Goal: Check status: Check status

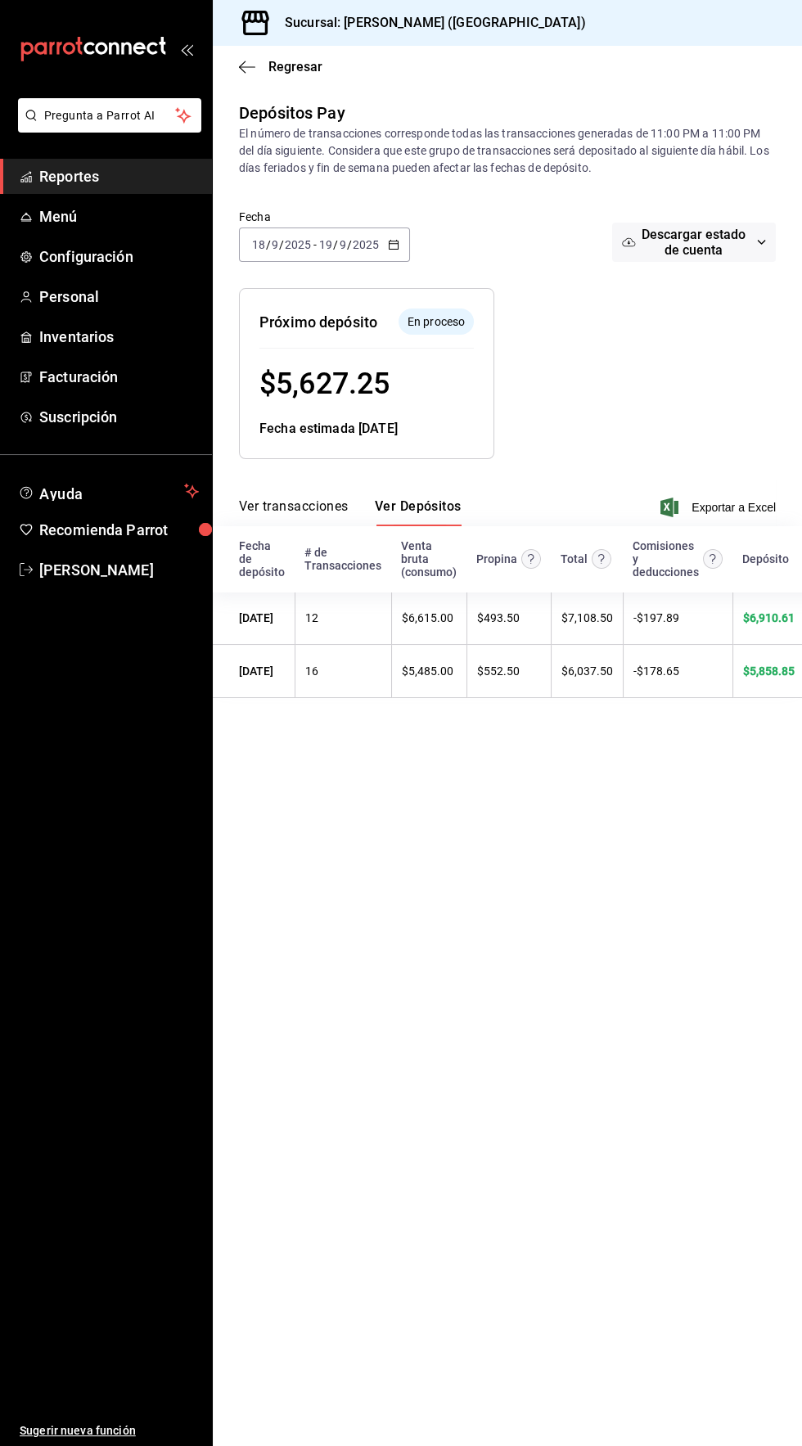
click at [61, 183] on span "Reportes" at bounding box center [119, 176] width 160 height 22
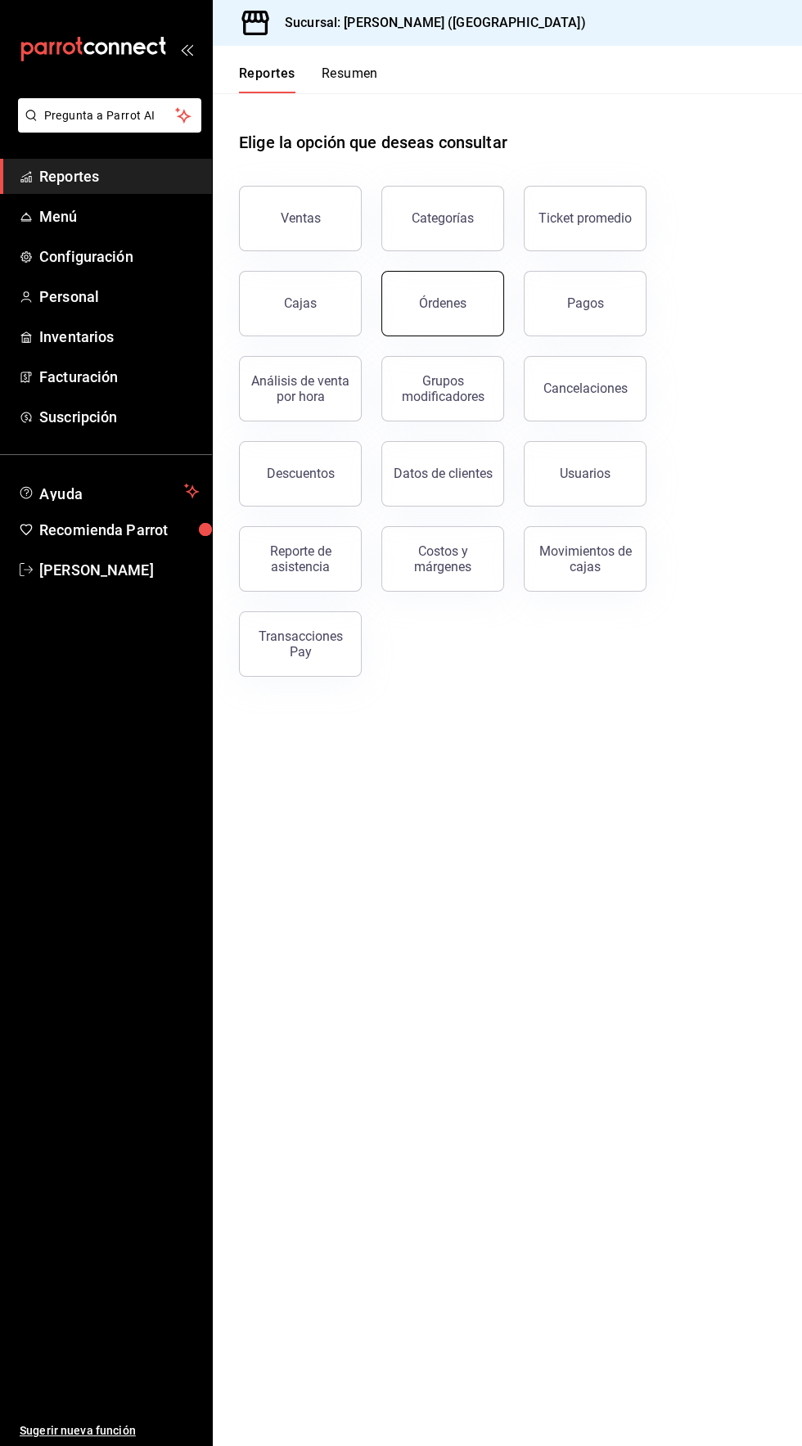
click at [473, 318] on button "Órdenes" at bounding box center [442, 303] width 123 height 65
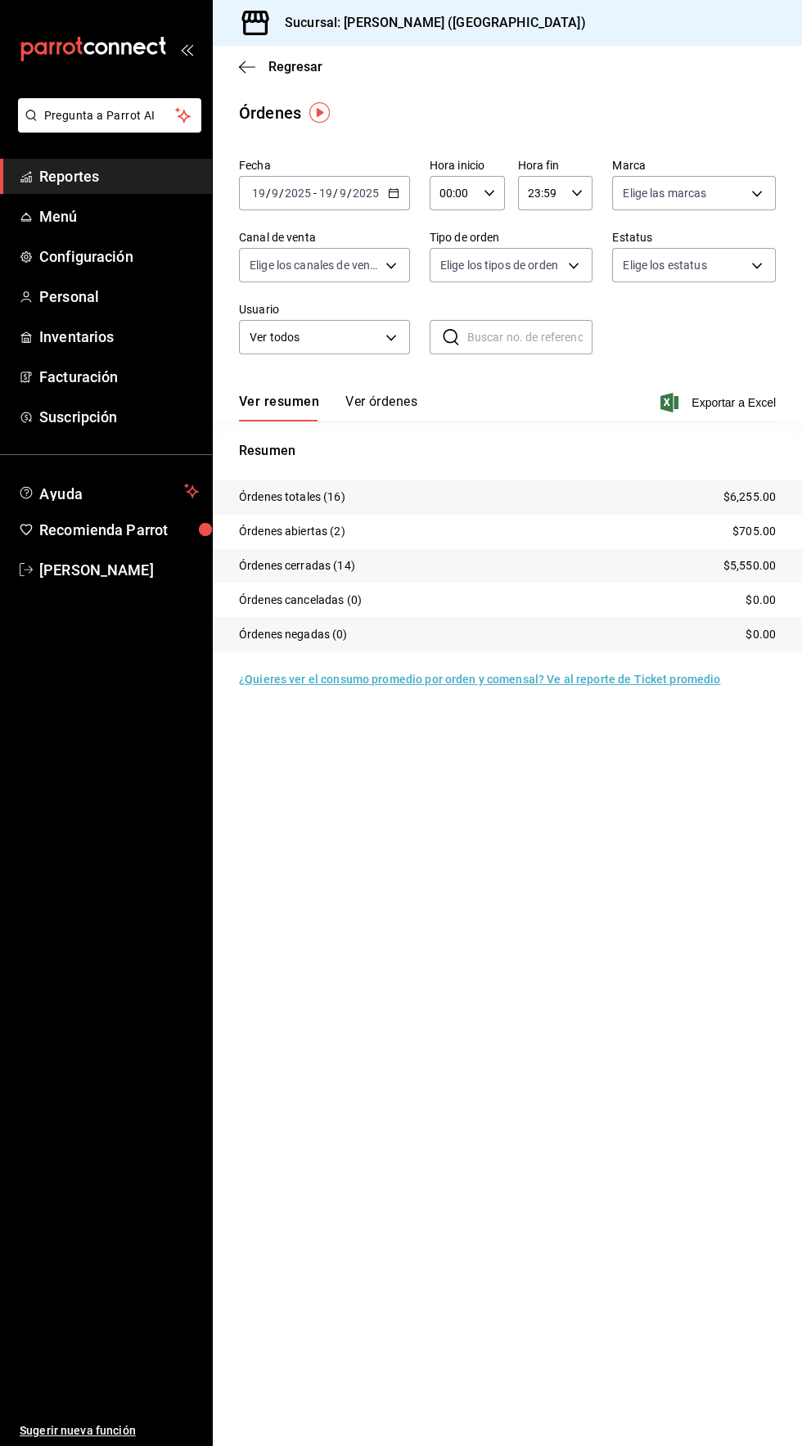
click at [392, 192] on icon "button" at bounding box center [393, 192] width 11 height 11
click at [312, 242] on span "Hoy" at bounding box center [316, 242] width 127 height 17
click at [488, 192] on icon "button" at bounding box center [488, 192] width 11 height 11
click at [448, 296] on span "04" at bounding box center [446, 291] width 11 height 13
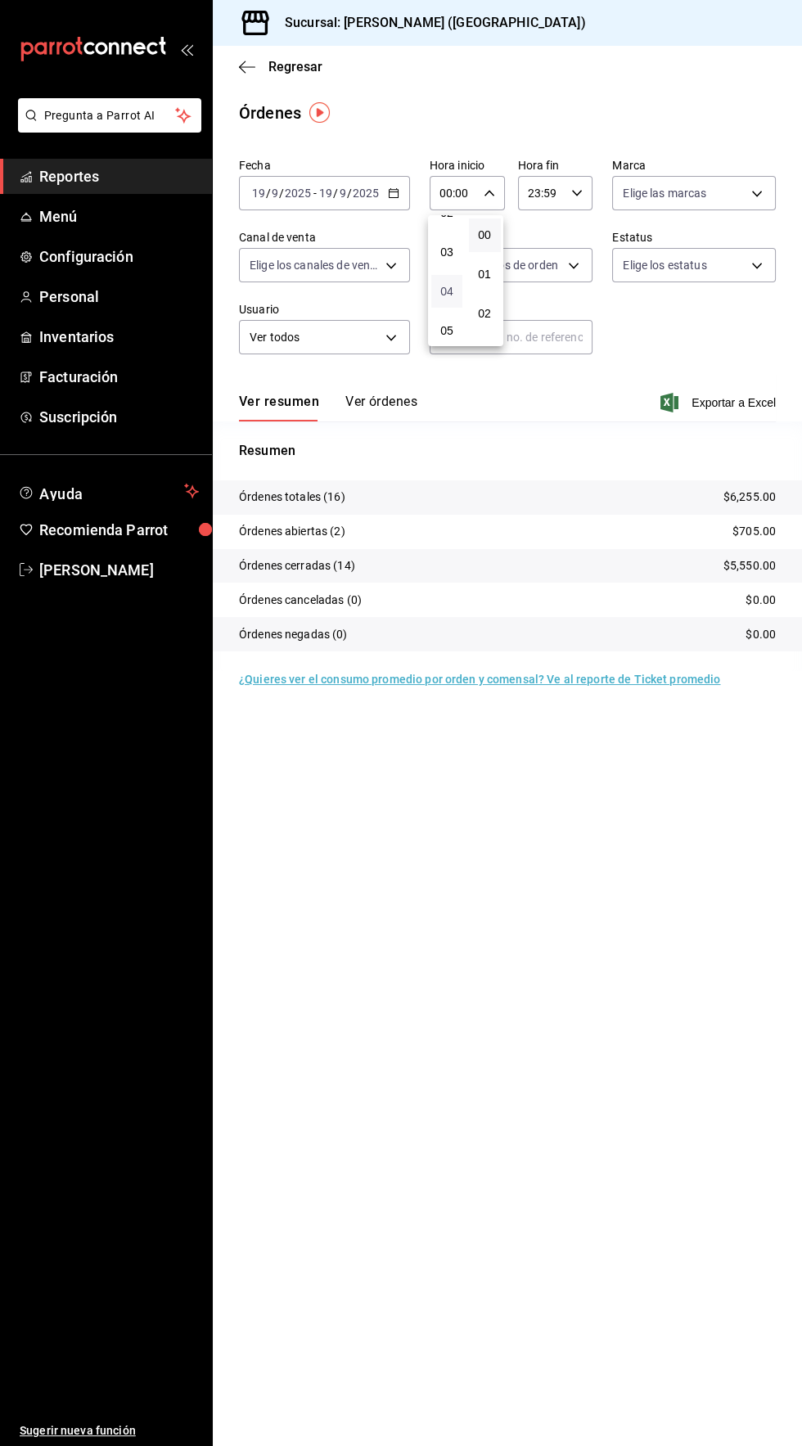
type input "04:00"
click at [733, 79] on div at bounding box center [401, 723] width 802 height 1446
